Goal: Information Seeking & Learning: Understand process/instructions

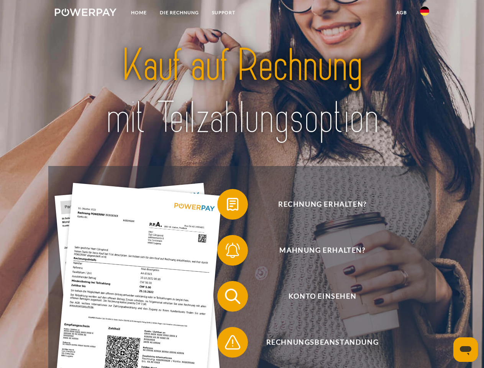
click at [85, 13] on img at bounding box center [86, 12] width 62 height 8
click at [425, 13] on img at bounding box center [424, 11] width 9 height 9
click at [401, 13] on link "agb" at bounding box center [402, 13] width 24 height 14
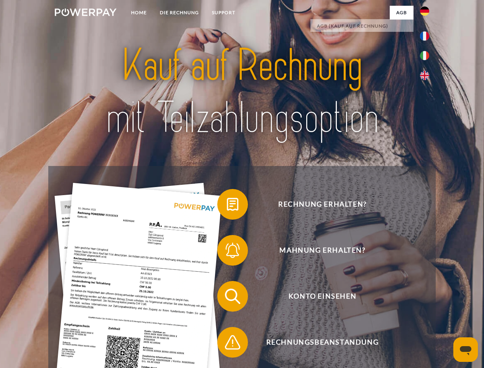
click at [227, 206] on span at bounding box center [221, 204] width 38 height 38
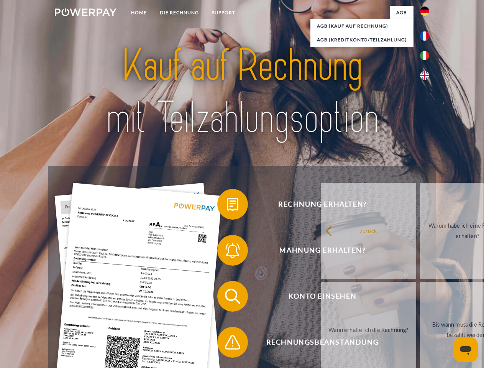
click at [227, 252] on span at bounding box center [221, 250] width 38 height 38
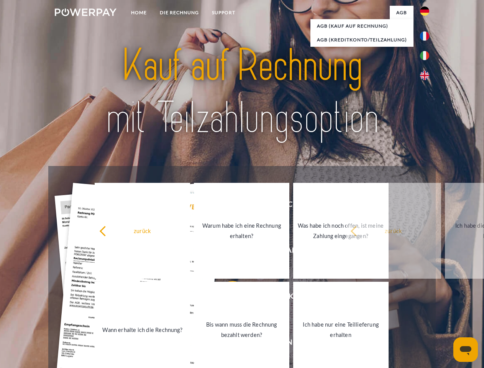
click at [227, 298] on link "Bis wann muss die Rechnung bezahlt werden?" at bounding box center [241, 330] width 95 height 96
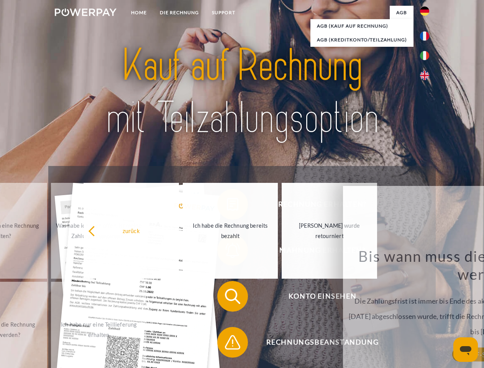
click at [227, 344] on span at bounding box center [221, 342] width 38 height 38
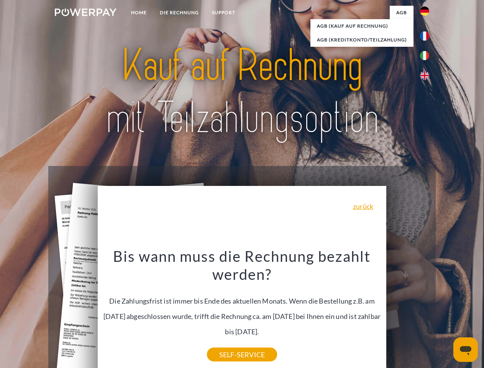
click at [466, 350] on icon "Messaging-Fenster öffnen" at bounding box center [465, 350] width 11 height 9
